Goal: Information Seeking & Learning: Learn about a topic

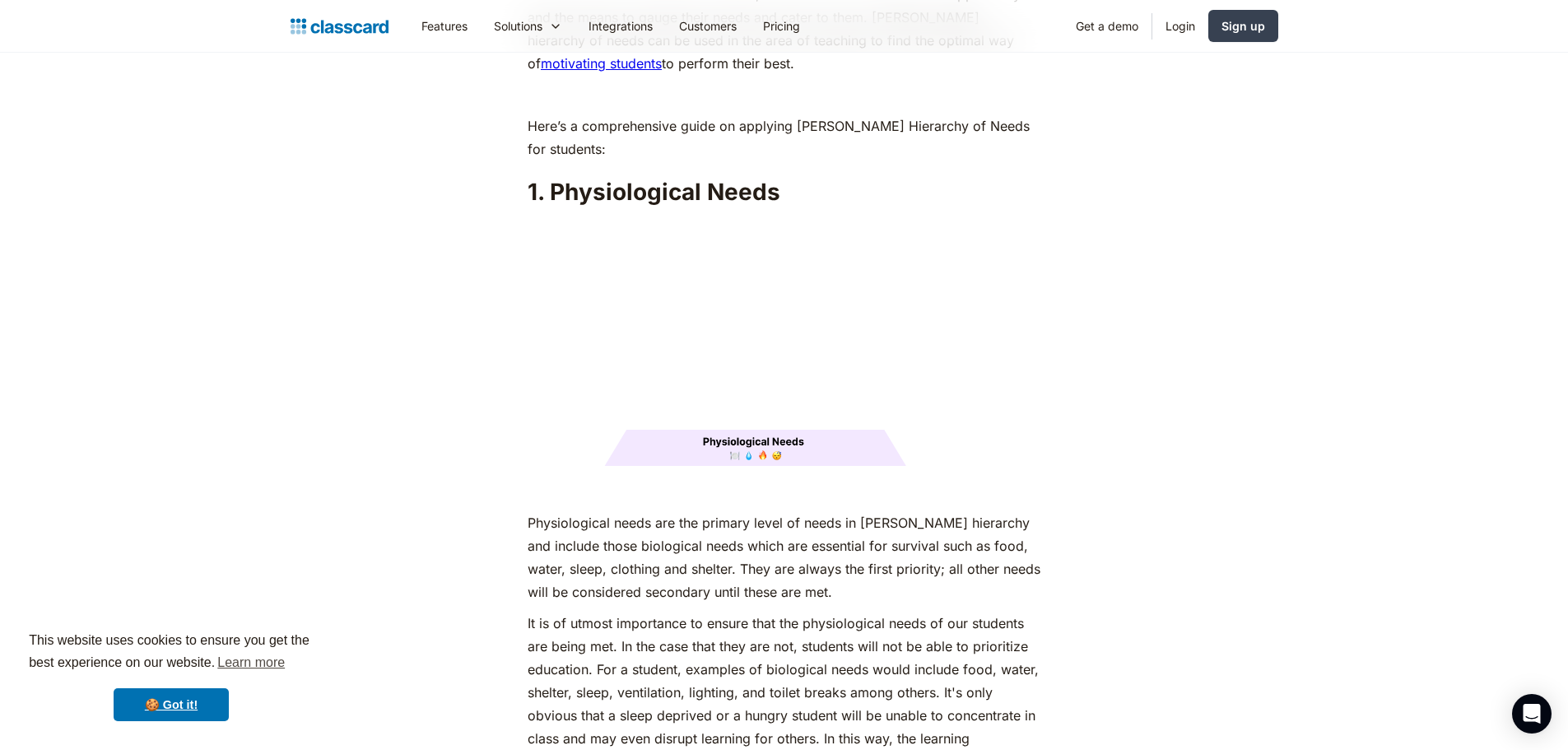
scroll to position [2304, 0]
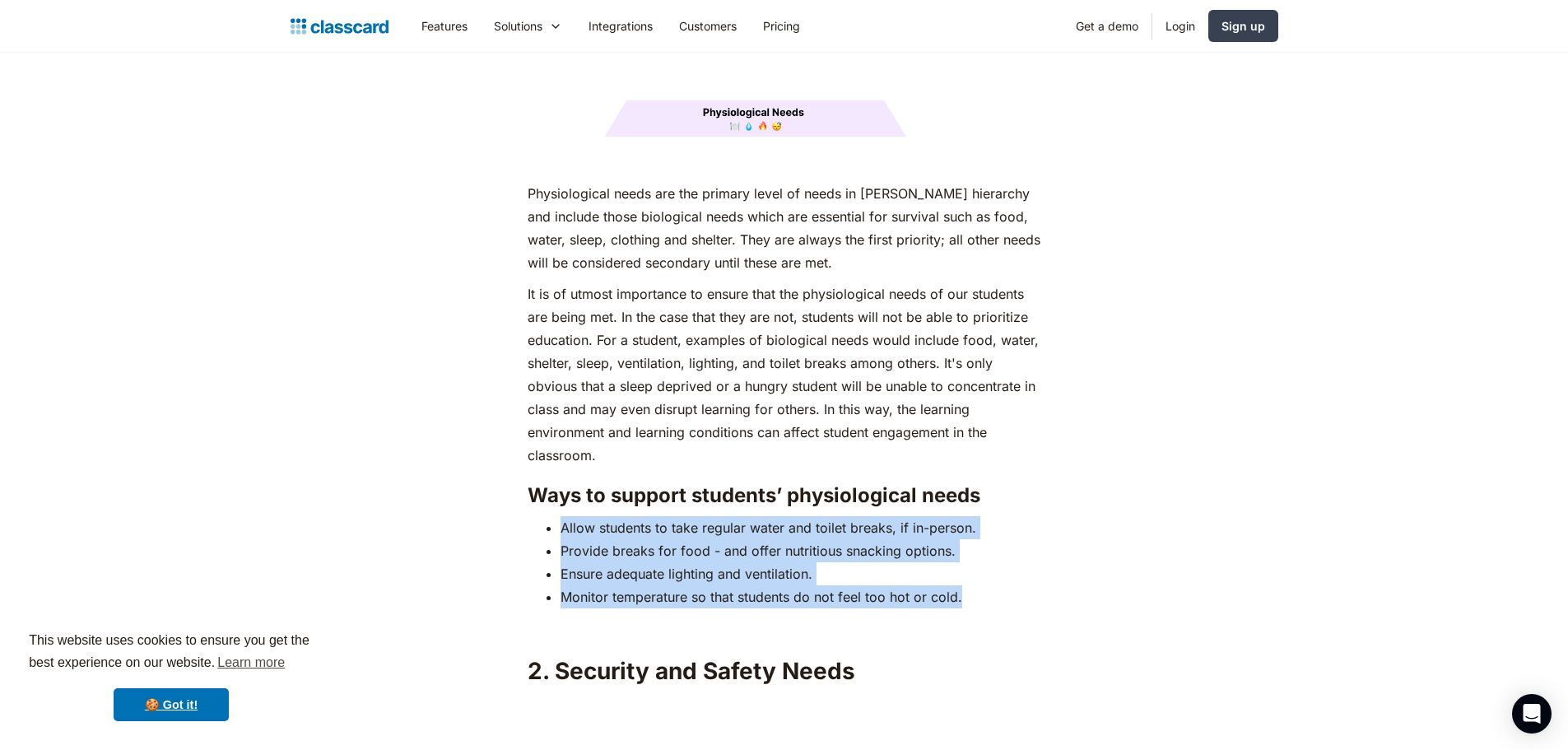
drag, startPoint x: 563, startPoint y: 499, endPoint x: 984, endPoint y: 572, distance: 427.3
click at [984, 572] on ul "Allow students to take regular water and toilet breaks, if in-person. Provide b…" at bounding box center [784, 562] width 513 height 92
copy ul "Allow students to take regular water and toilet breaks, if in-person. Provide b…"
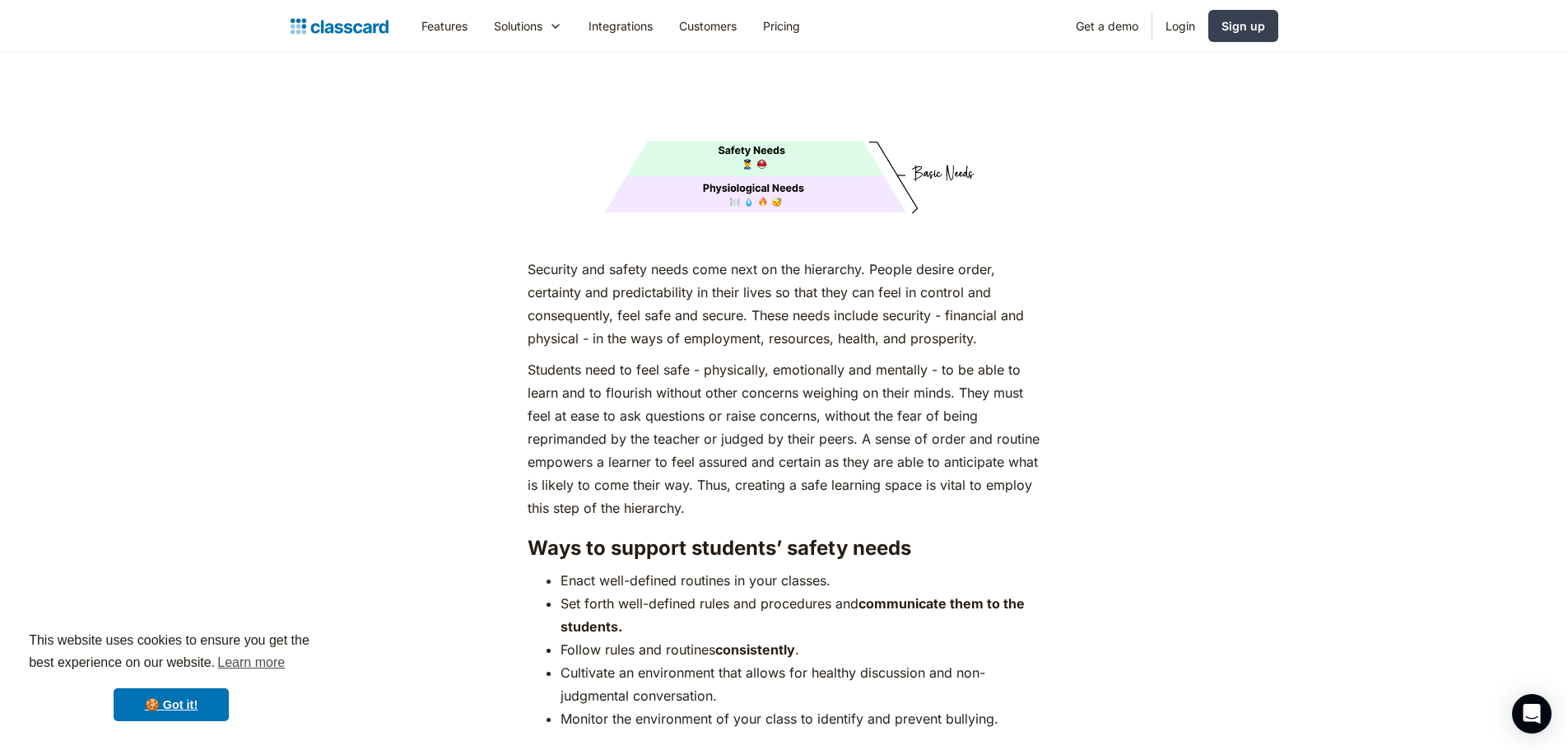
scroll to position [3145, 0]
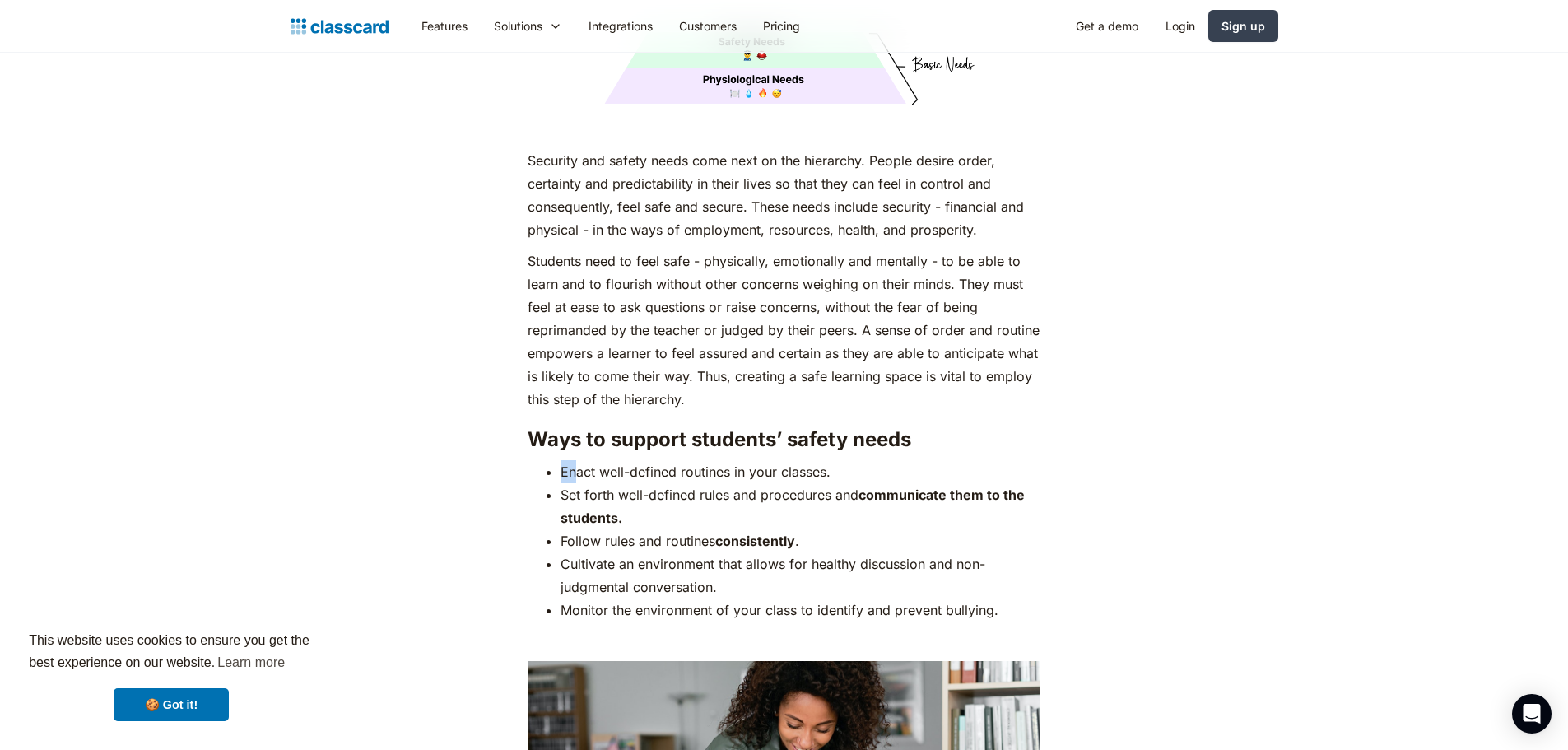
drag, startPoint x: 563, startPoint y: 442, endPoint x: 573, endPoint y: 445, distance: 10.4
click at [573, 460] on li "Enact well-defined routines in your classes." at bounding box center [801, 471] width 480 height 23
click at [567, 460] on li "Enact well-defined routines in your classes." at bounding box center [801, 471] width 480 height 23
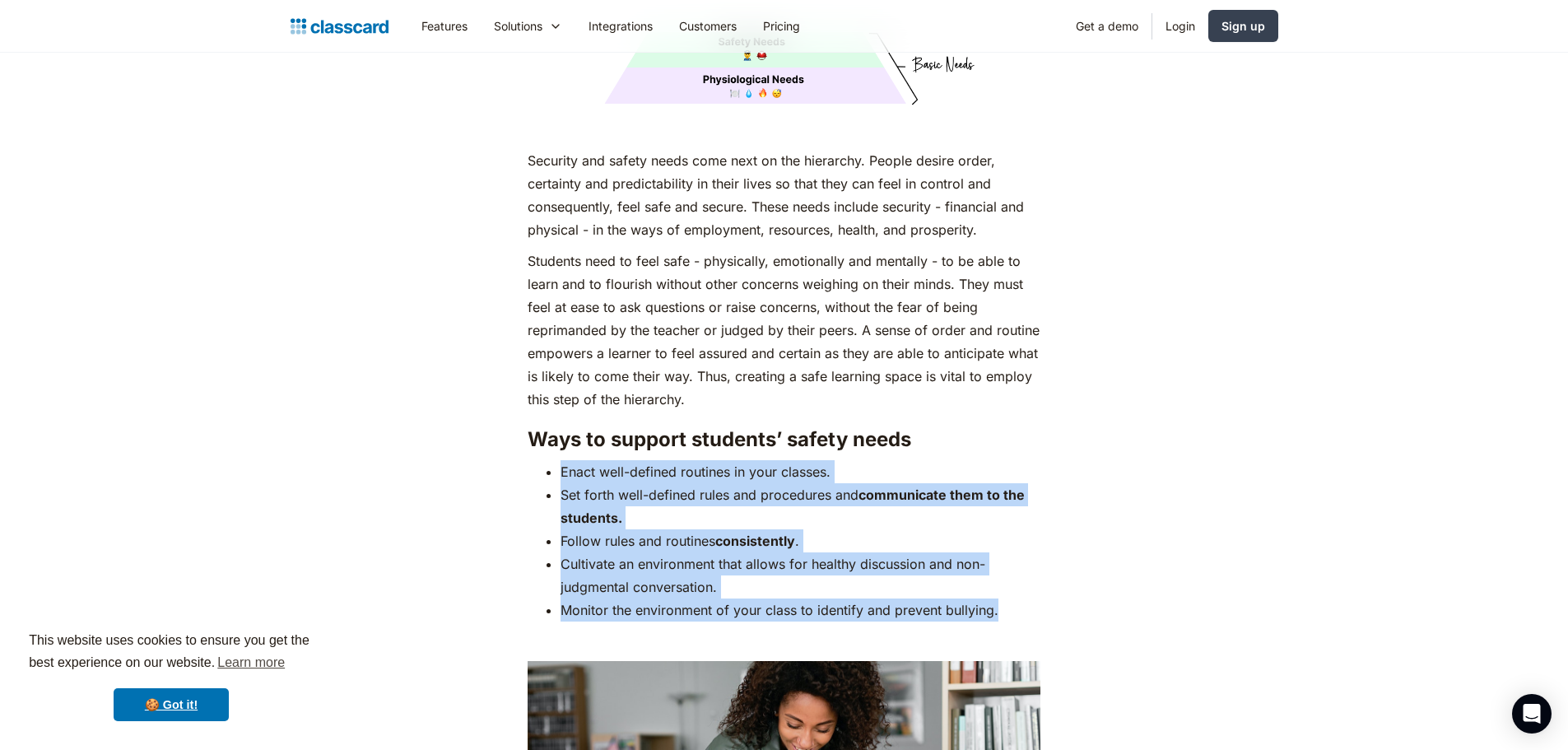
drag, startPoint x: 546, startPoint y: 437, endPoint x: 1053, endPoint y: 588, distance: 529.0
copy ul "Enact well-defined routines in your classes. Set forth well-defined rules and p…"
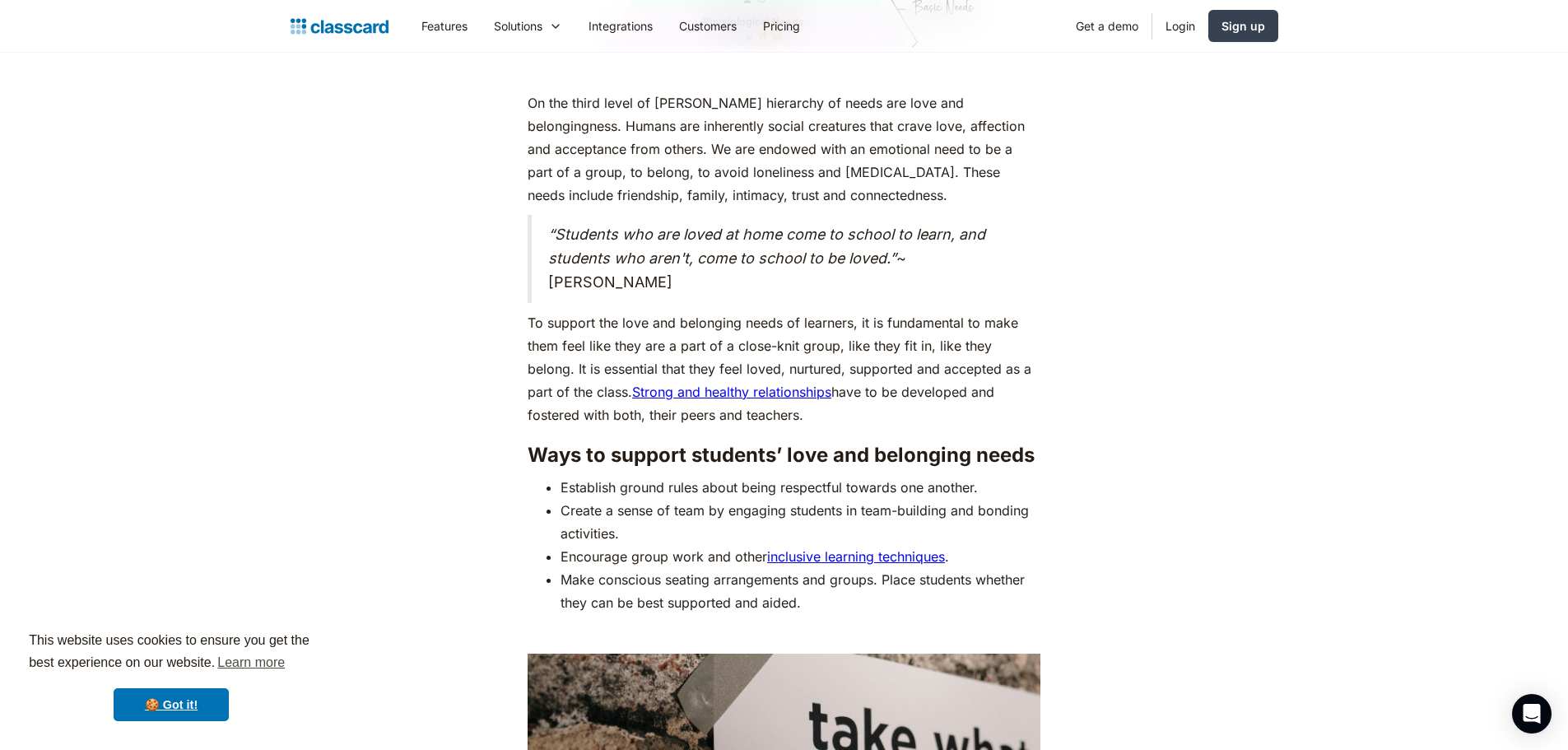
scroll to position [4530, 0]
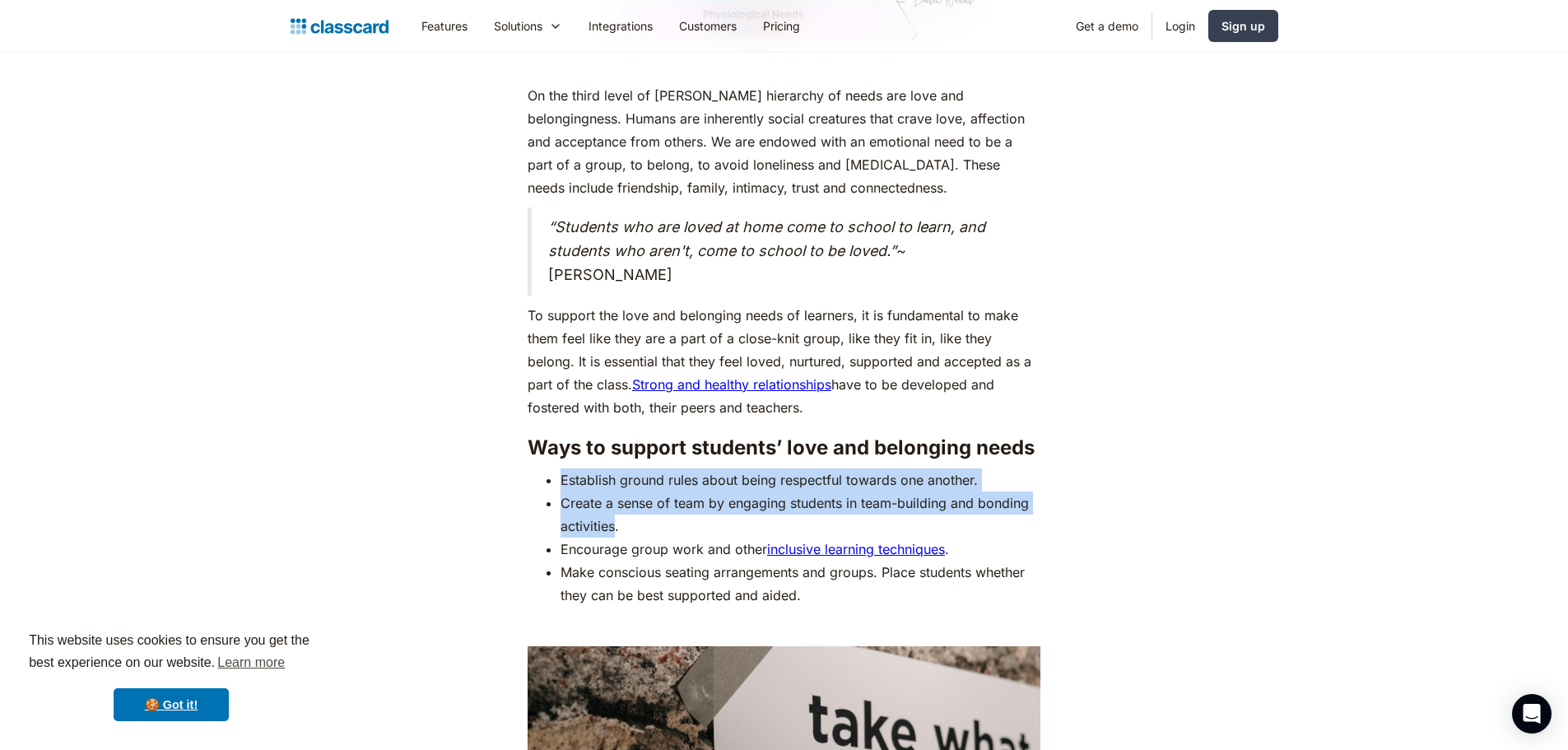
drag, startPoint x: 610, startPoint y: 489, endPoint x: 560, endPoint y: 449, distance: 64.0
click at [560, 469] on ul "Establish ground rules about being respectful towards one another. Create a sen…" at bounding box center [784, 537] width 513 height 139
copy ul "Establish ground rules about being respectful towards one another. Create a sen…"
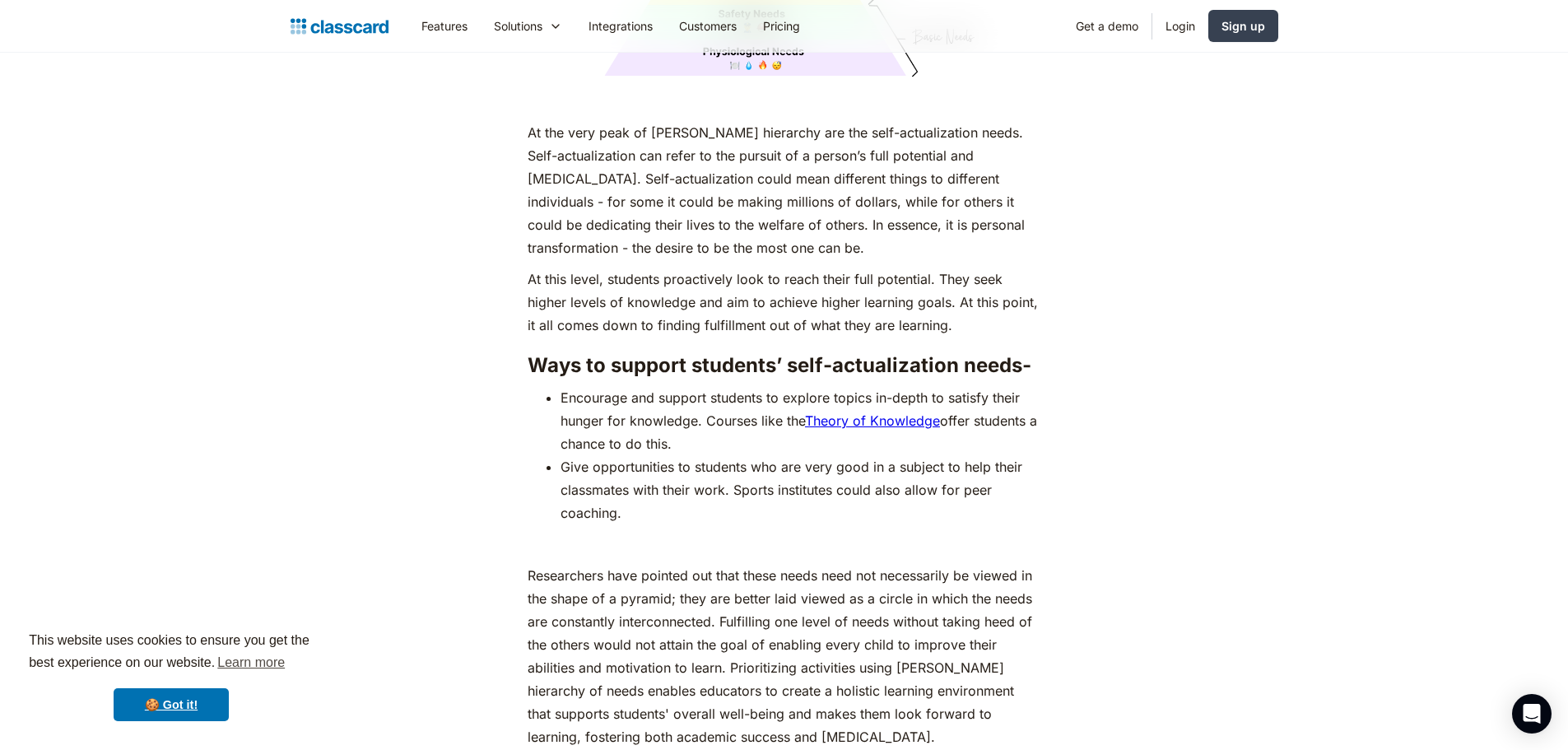
scroll to position [7312, 0]
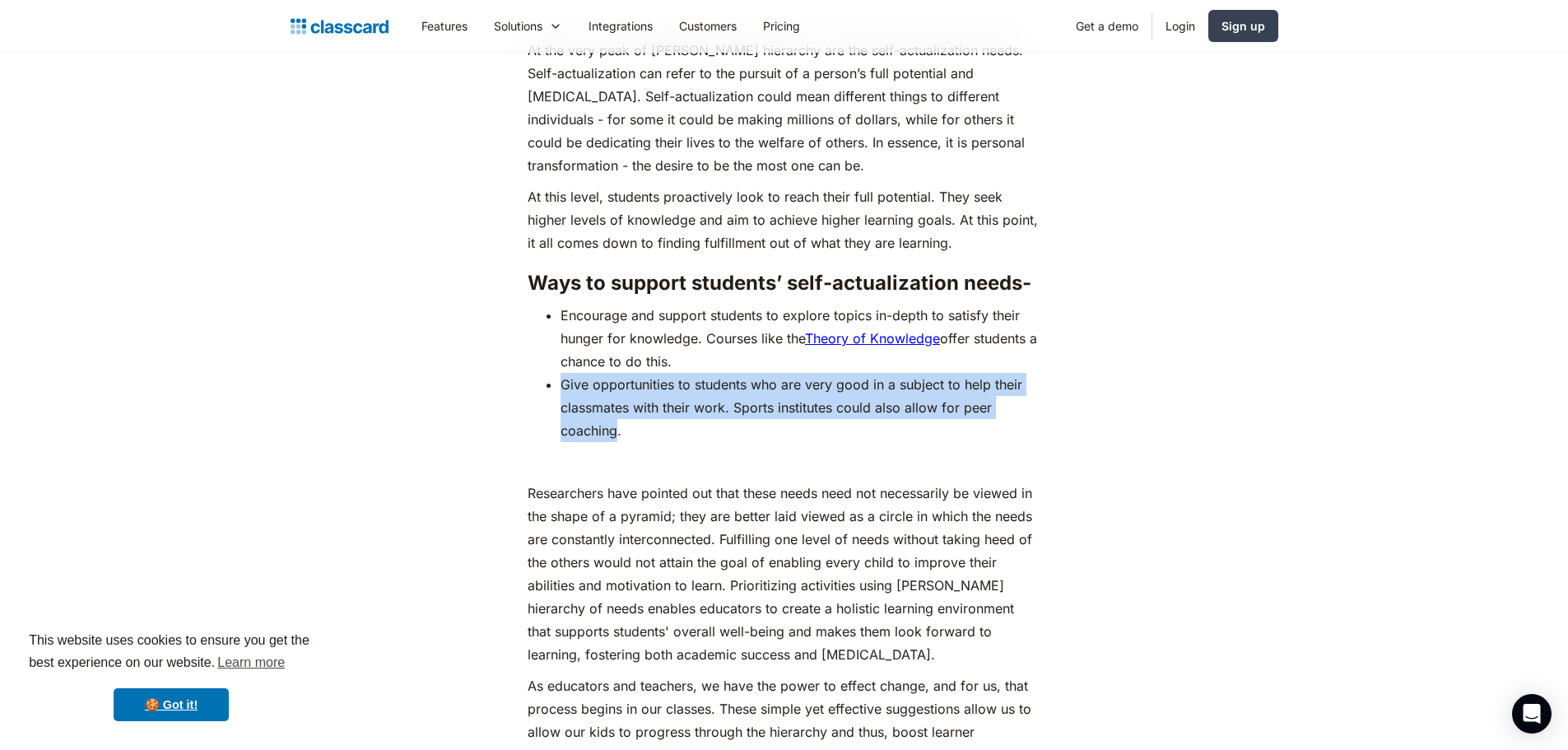
drag, startPoint x: 561, startPoint y: 366, endPoint x: 614, endPoint y: 432, distance: 84.6
click at [614, 432] on li "Give opportunities to students who are very good in a subject to help their cla…" at bounding box center [801, 407] width 480 height 69
copy li "Give opportunities to students who are very good in a subject to help their cla…"
drag, startPoint x: 621, startPoint y: 424, endPoint x: 563, endPoint y: 374, distance: 76.6
click at [564, 375] on li "Give opportunities to students who are very good in a subject to help their cla…" at bounding box center [801, 407] width 480 height 69
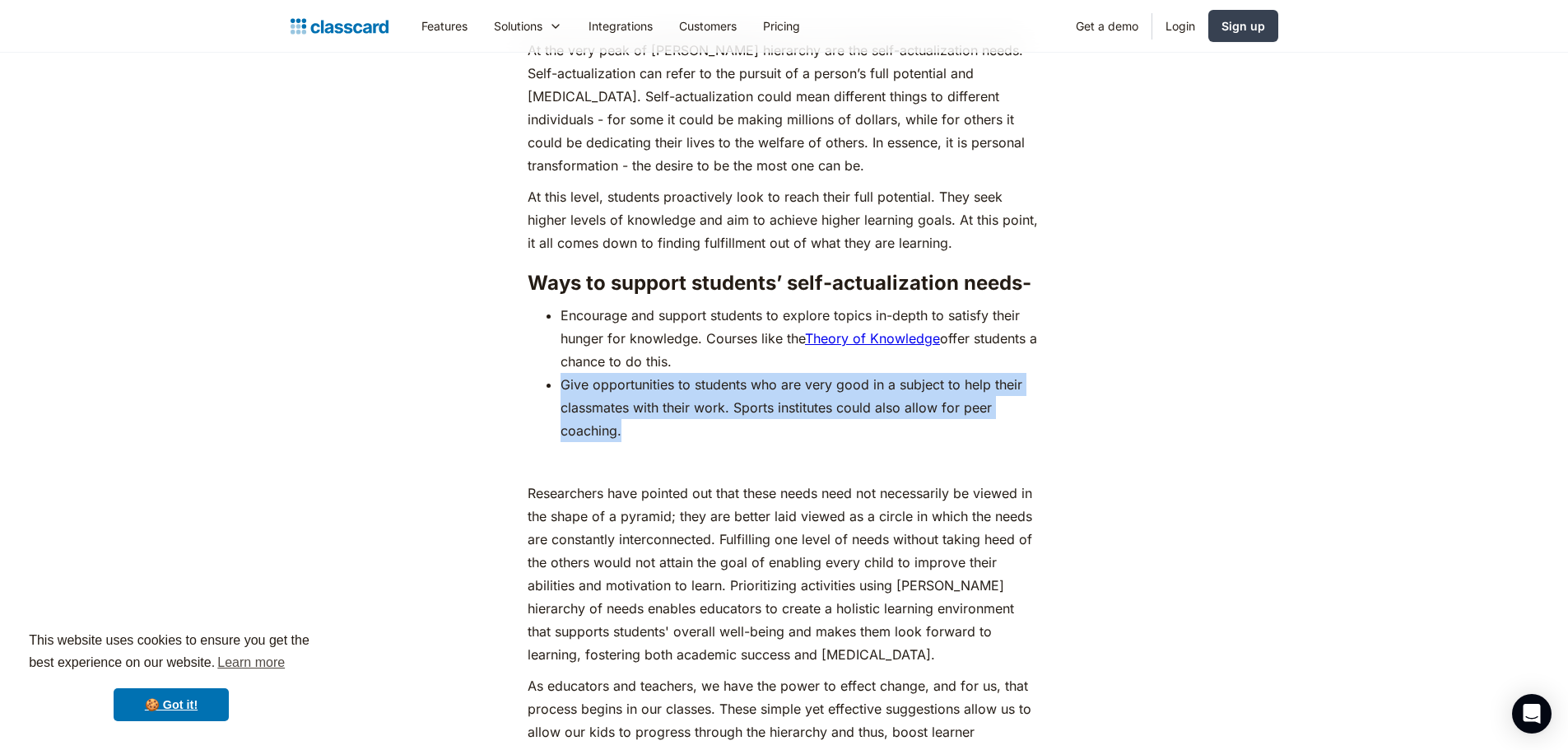
copy li "Give opportunities to students who are very good in a subject to help their cla…"
